Goal: Transaction & Acquisition: Download file/media

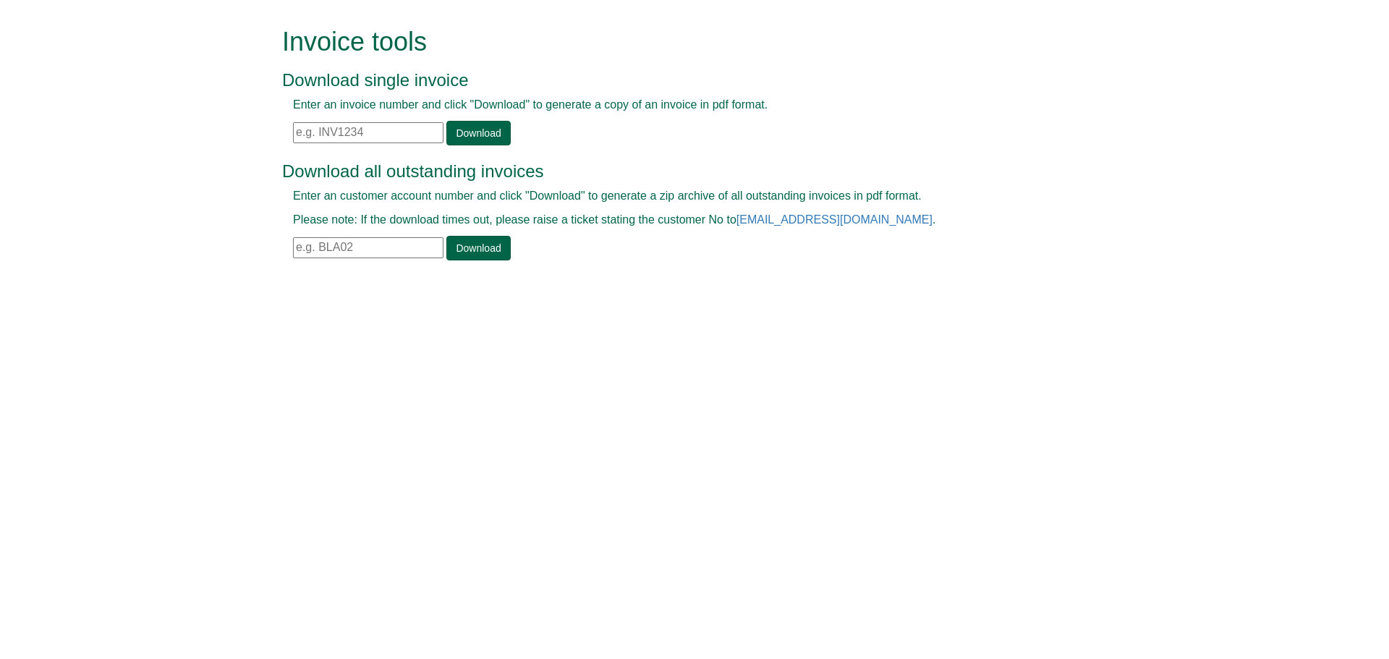
click at [360, 131] on input "text" at bounding box center [368, 132] width 150 height 21
paste input "LON271"
click at [464, 132] on link "Download" at bounding box center [478, 133] width 64 height 25
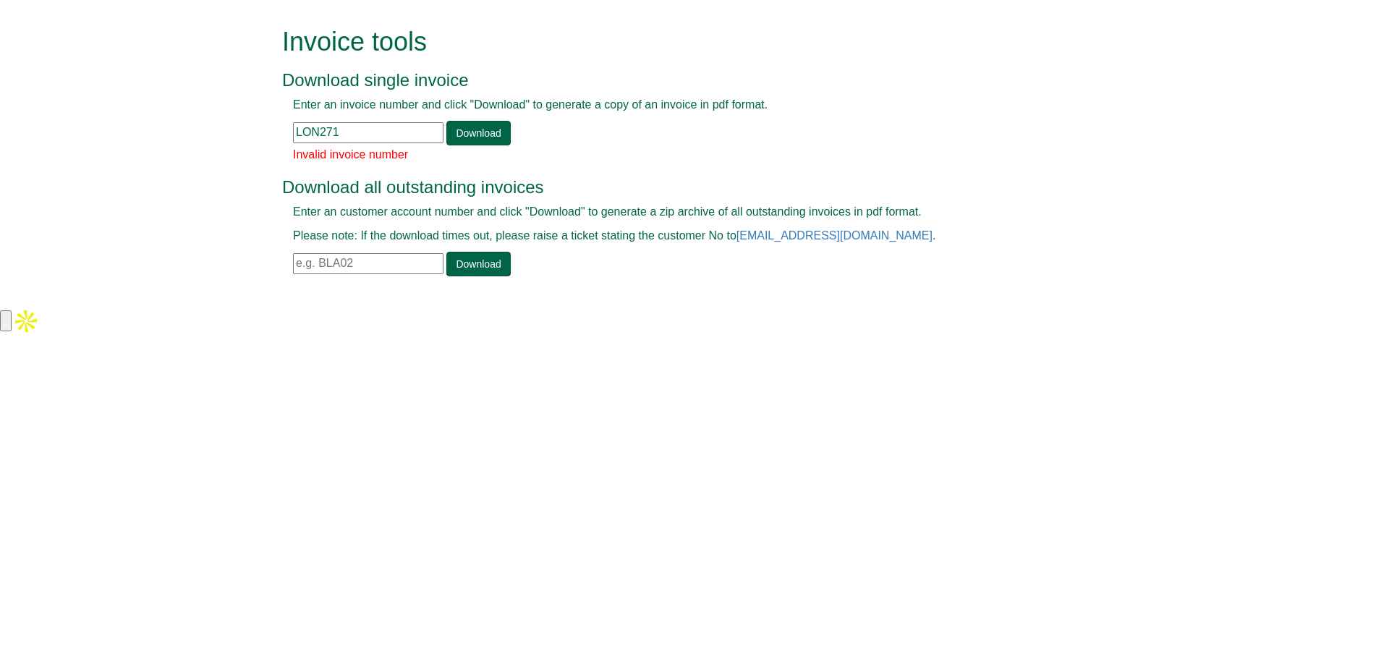
click at [391, 135] on input "LON271" at bounding box center [368, 132] width 150 height 21
type input "LON271"
drag, startPoint x: 270, startPoint y: 135, endPoint x: 239, endPoint y: 133, distance: 31.1
click at [239, 133] on form "Invoice tools Download single invoice Enter an invoice number and click "Downlo…" at bounding box center [694, 153] width 1389 height 307
click at [370, 259] on input "text" at bounding box center [368, 263] width 150 height 21
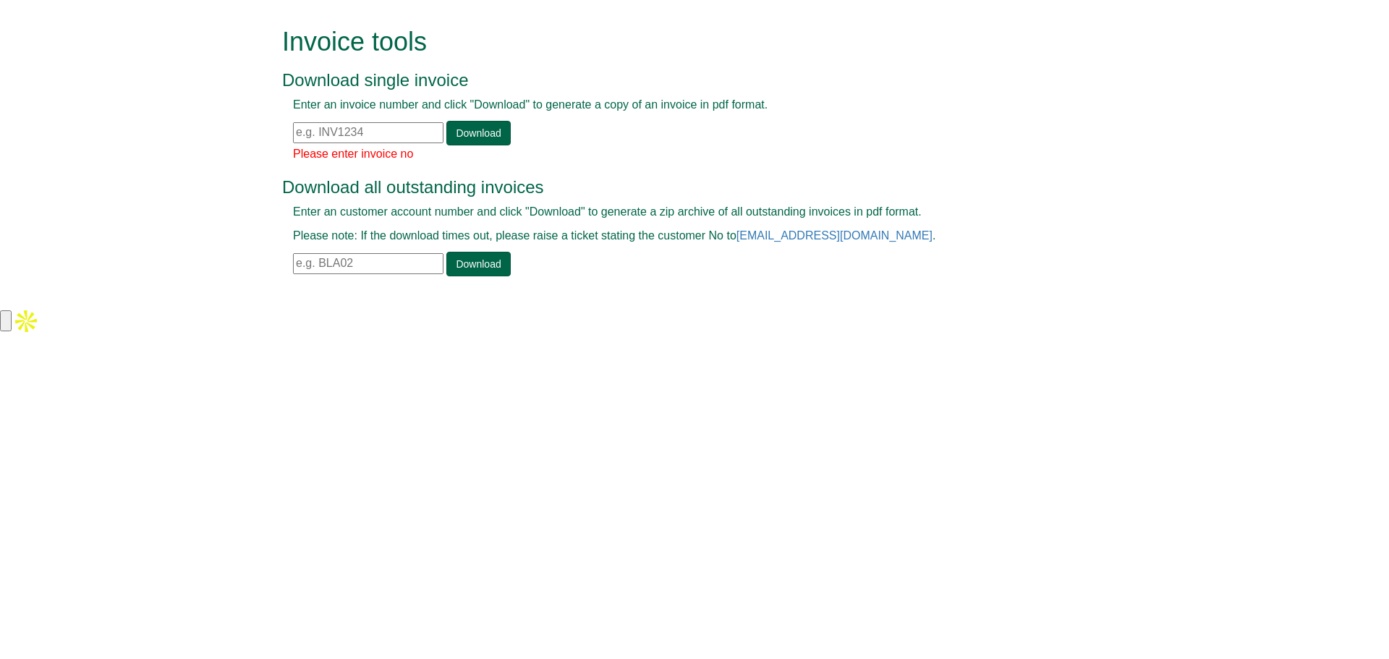
paste input "LON271"
type input "LON271"
click at [477, 263] on link "Download" at bounding box center [478, 264] width 64 height 25
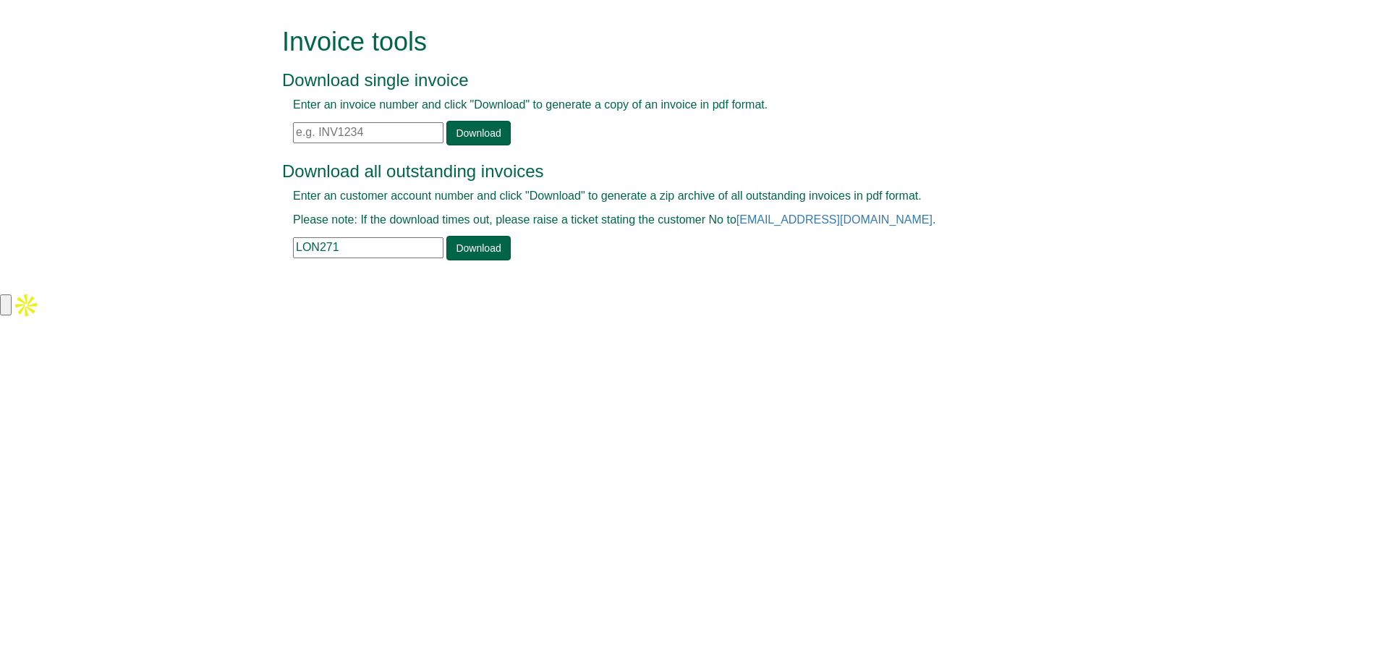
drag, startPoint x: 1388, startPoint y: 187, endPoint x: 1388, endPoint y: 131, distance: 56.4
click at [1388, 184] on form "Invoice tools Download single invoice Enter an invoice number and click "Downlo…" at bounding box center [694, 145] width 1389 height 291
